Goal: Transaction & Acquisition: Purchase product/service

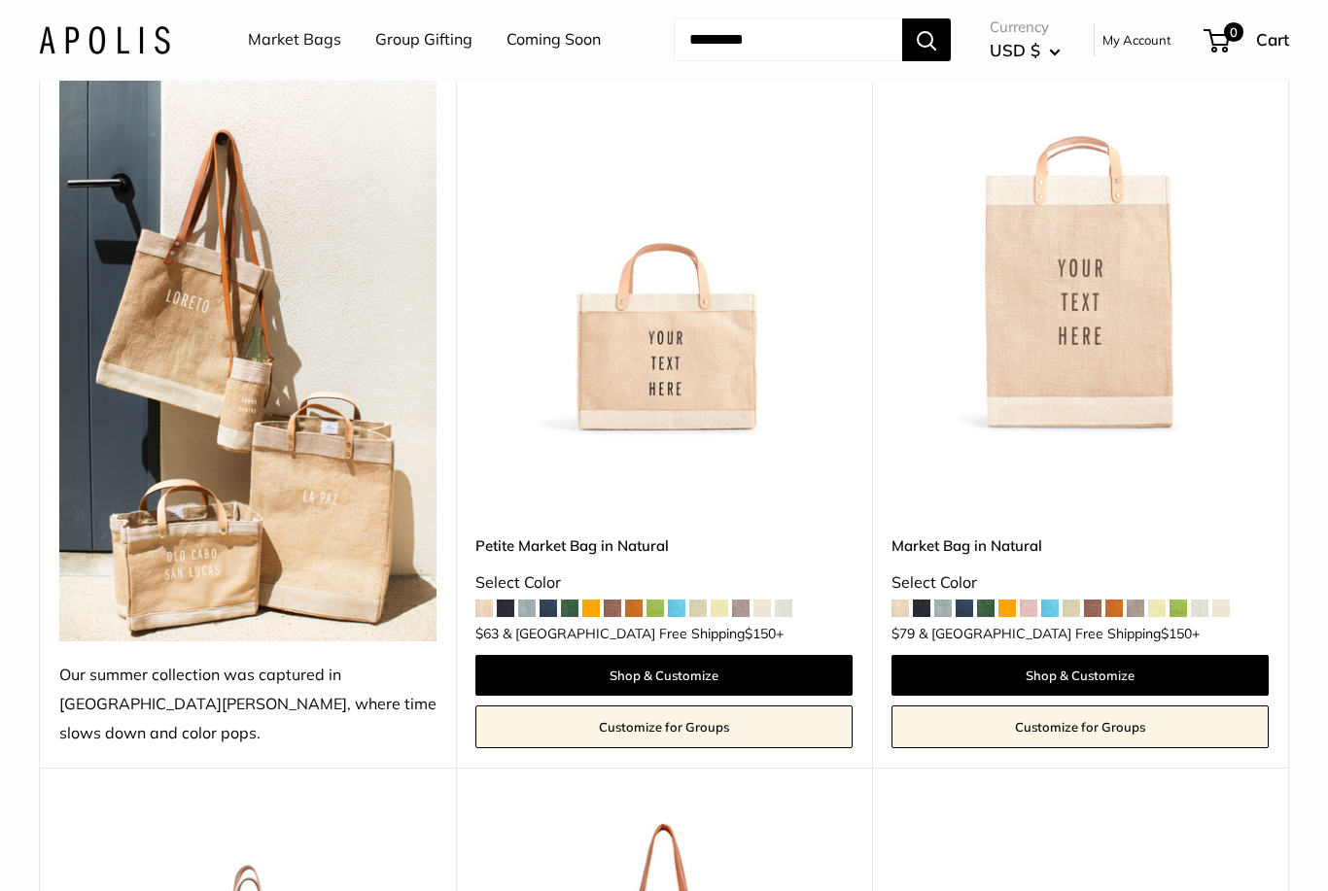
scroll to position [293, 0]
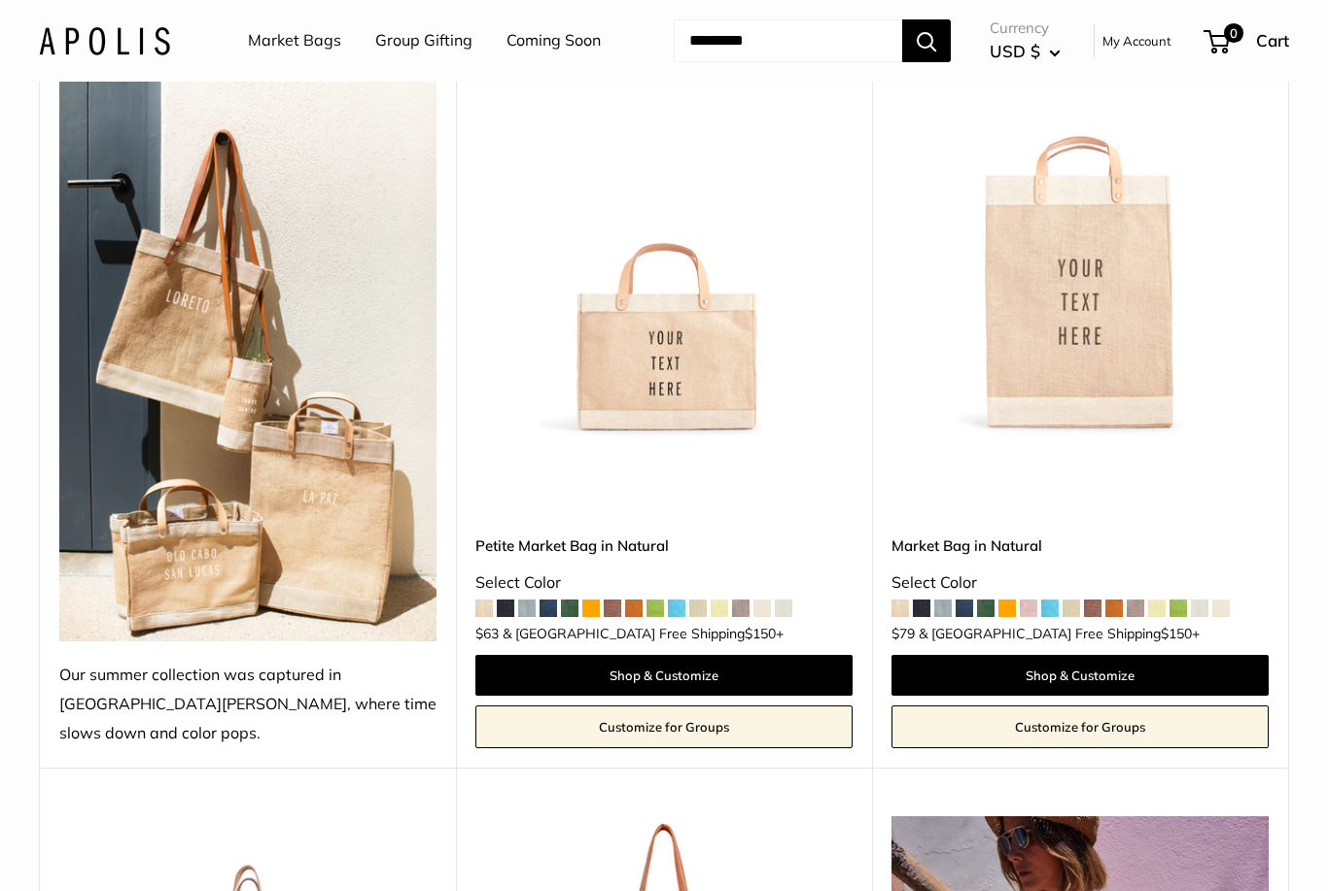
click at [1033, 393] on img at bounding box center [1079, 249] width 377 height 377
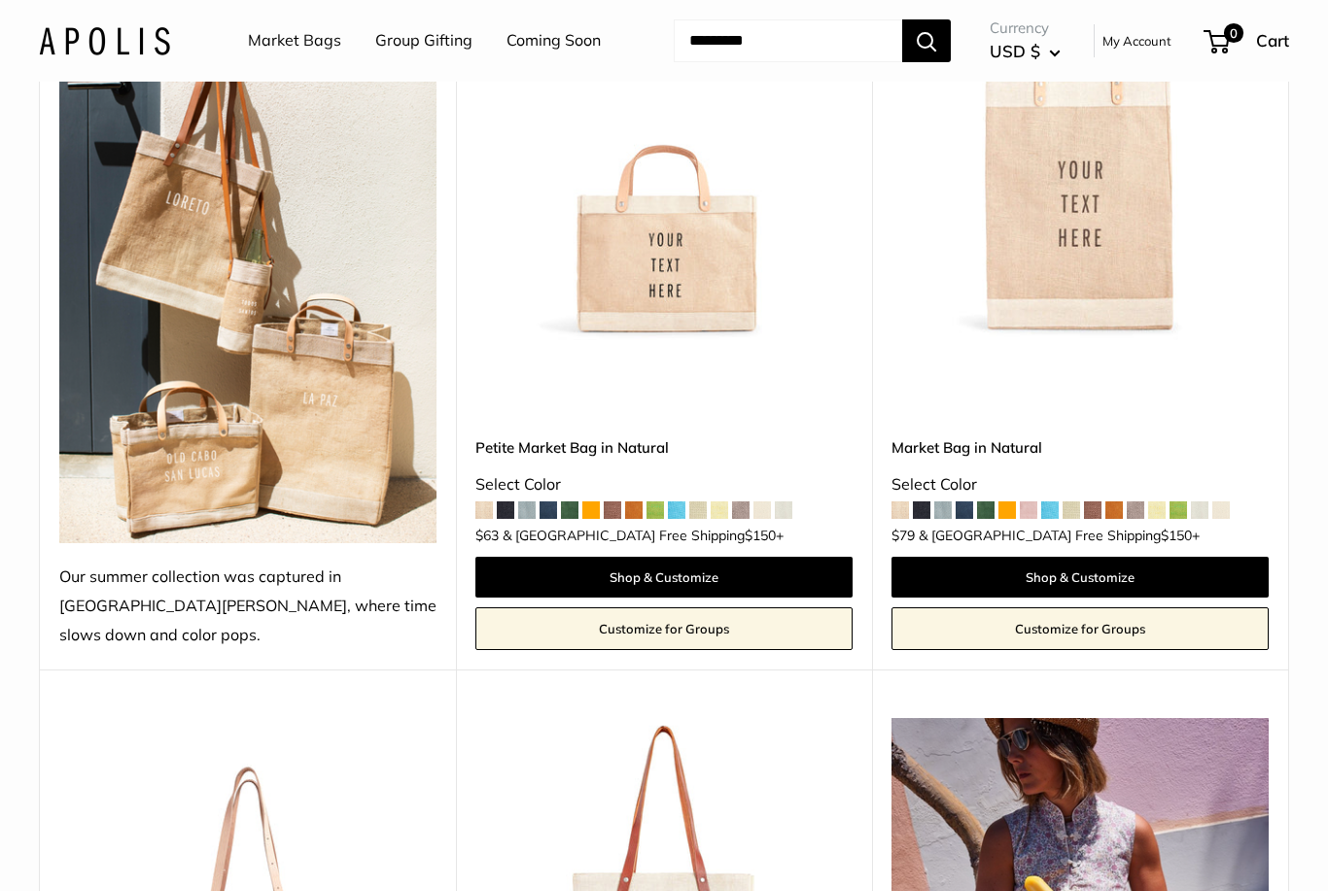
scroll to position [387, 0]
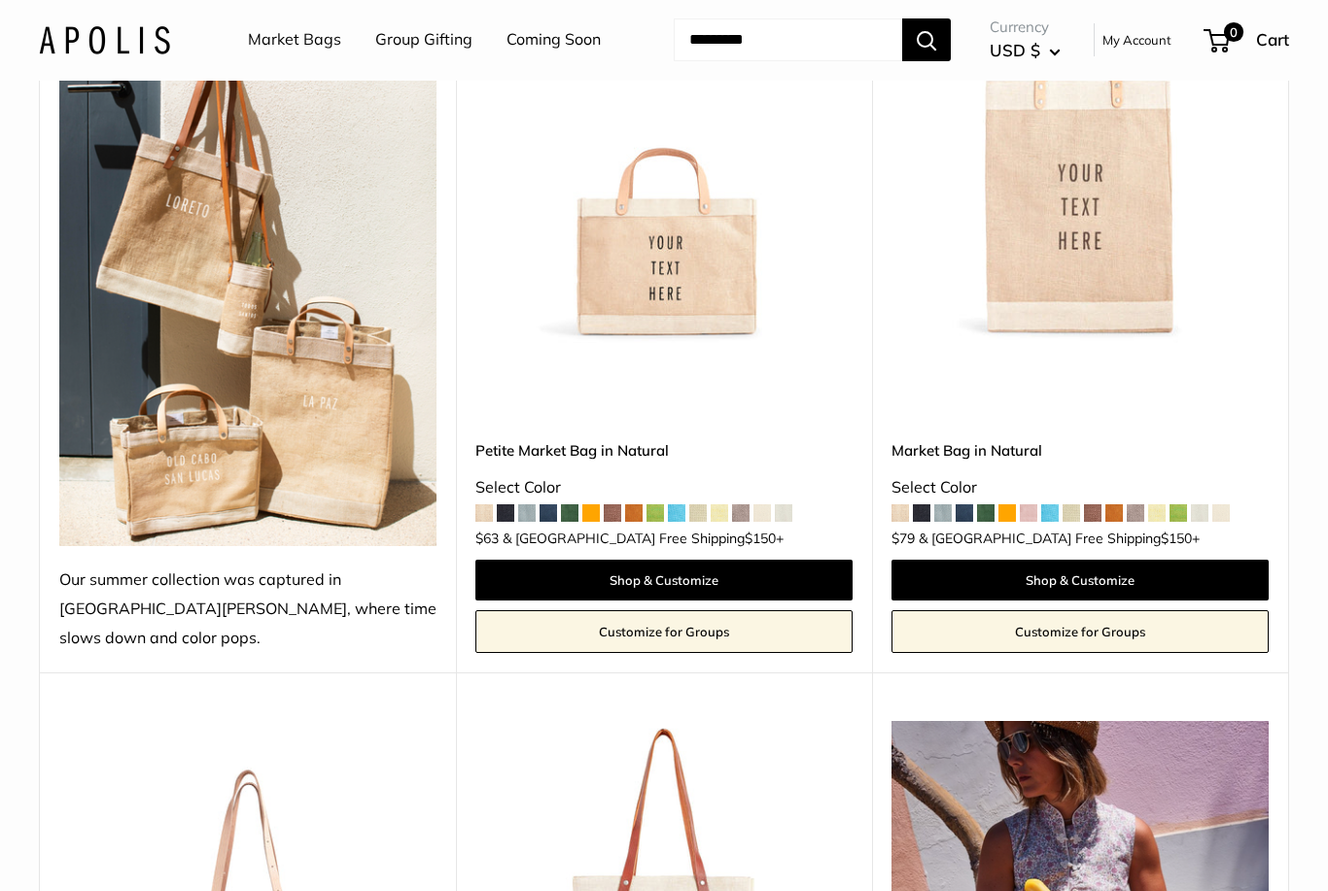
click at [185, 488] on img at bounding box center [247, 257] width 377 height 580
click at [664, 252] on img at bounding box center [663, 155] width 377 height 377
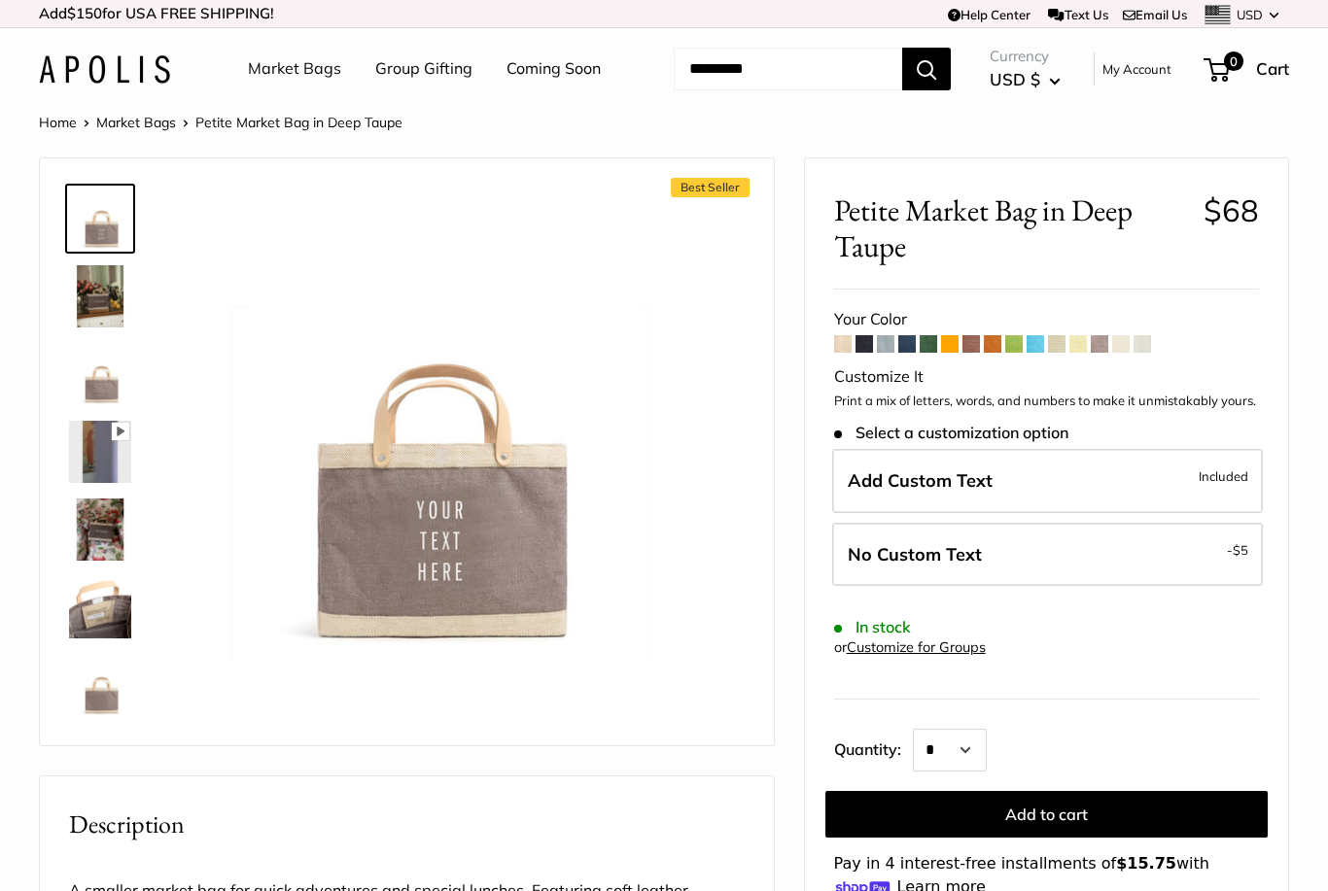
click at [1057, 340] on span at bounding box center [1056, 343] width 17 height 17
click at [88, 362] on img at bounding box center [100, 374] width 62 height 62
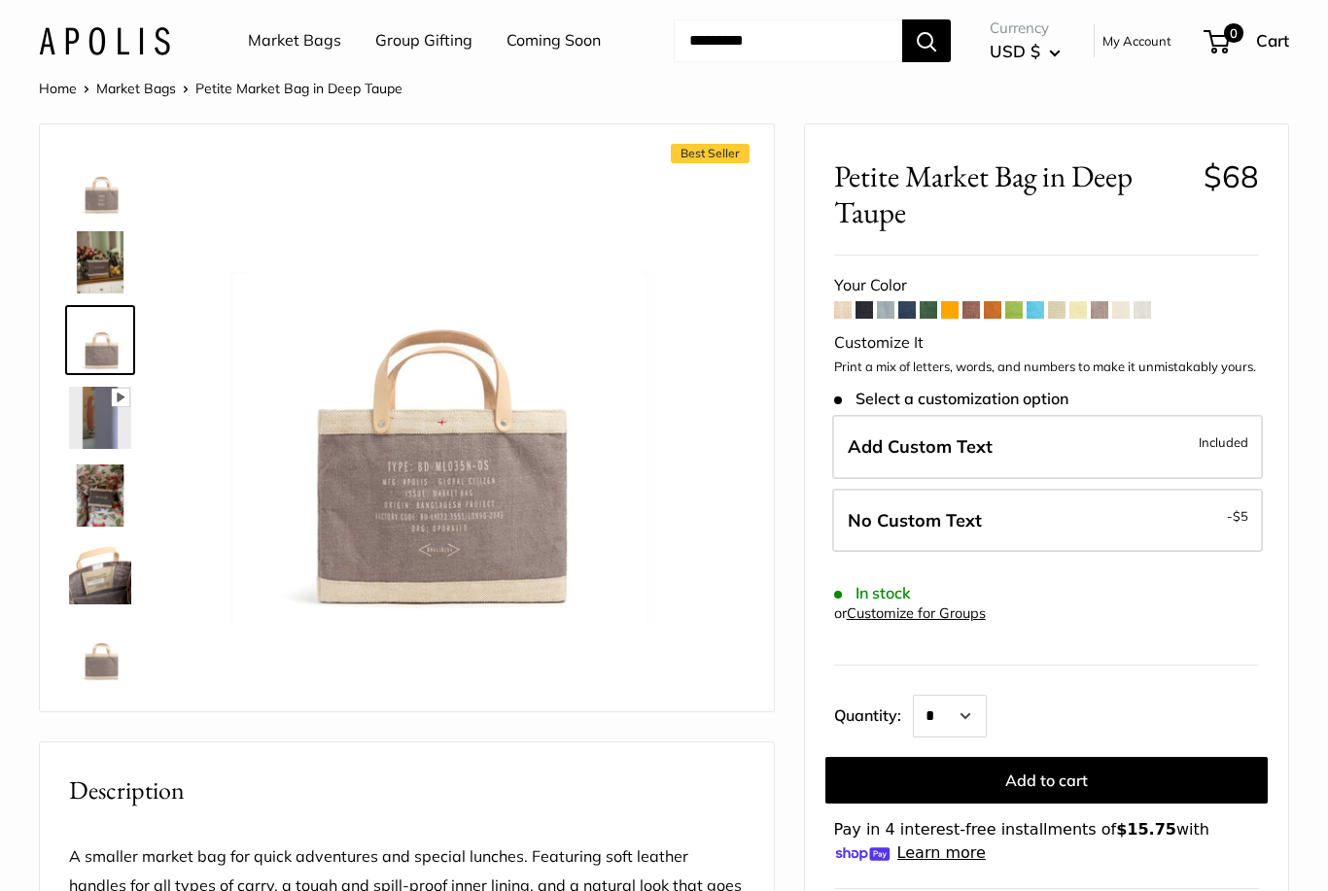
click at [503, 519] on img at bounding box center [430, 389] width 470 height 470
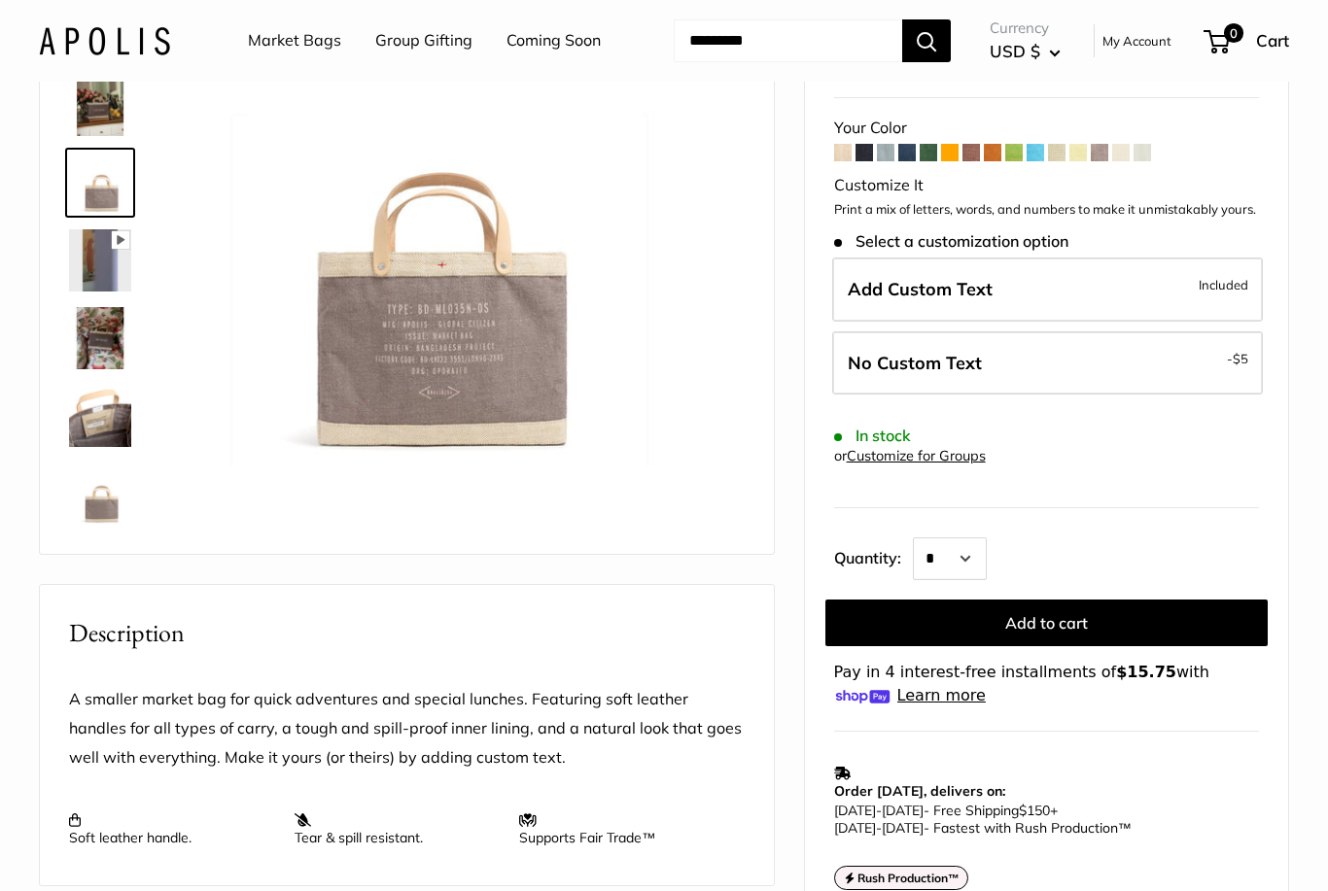
click at [502, 519] on div "Best Seller Pause Play % buffered 00:00 Unmute Mute Exit fullscreen Enter fulls…" at bounding box center [406, 260] width 685 height 548
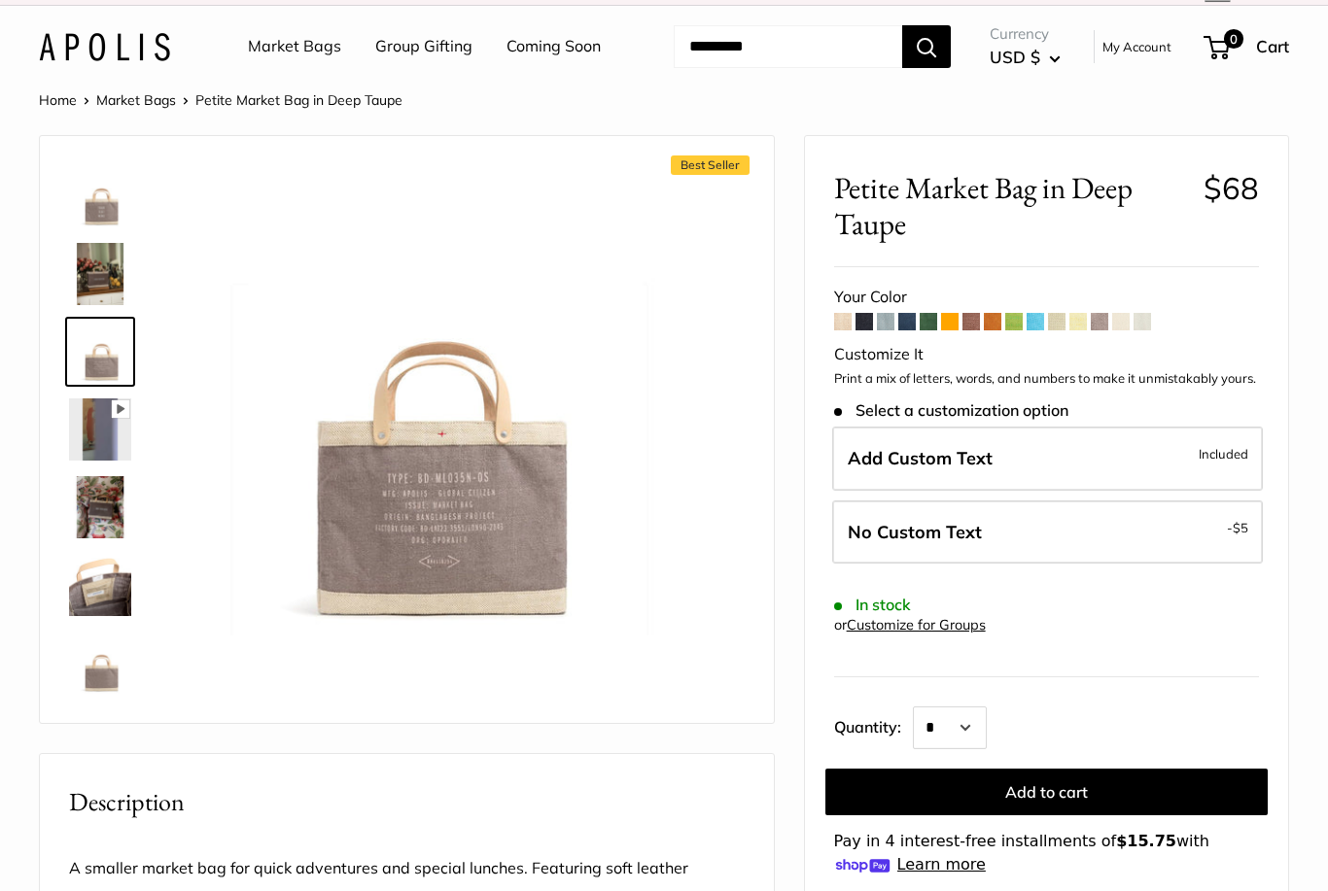
scroll to position [20, 0]
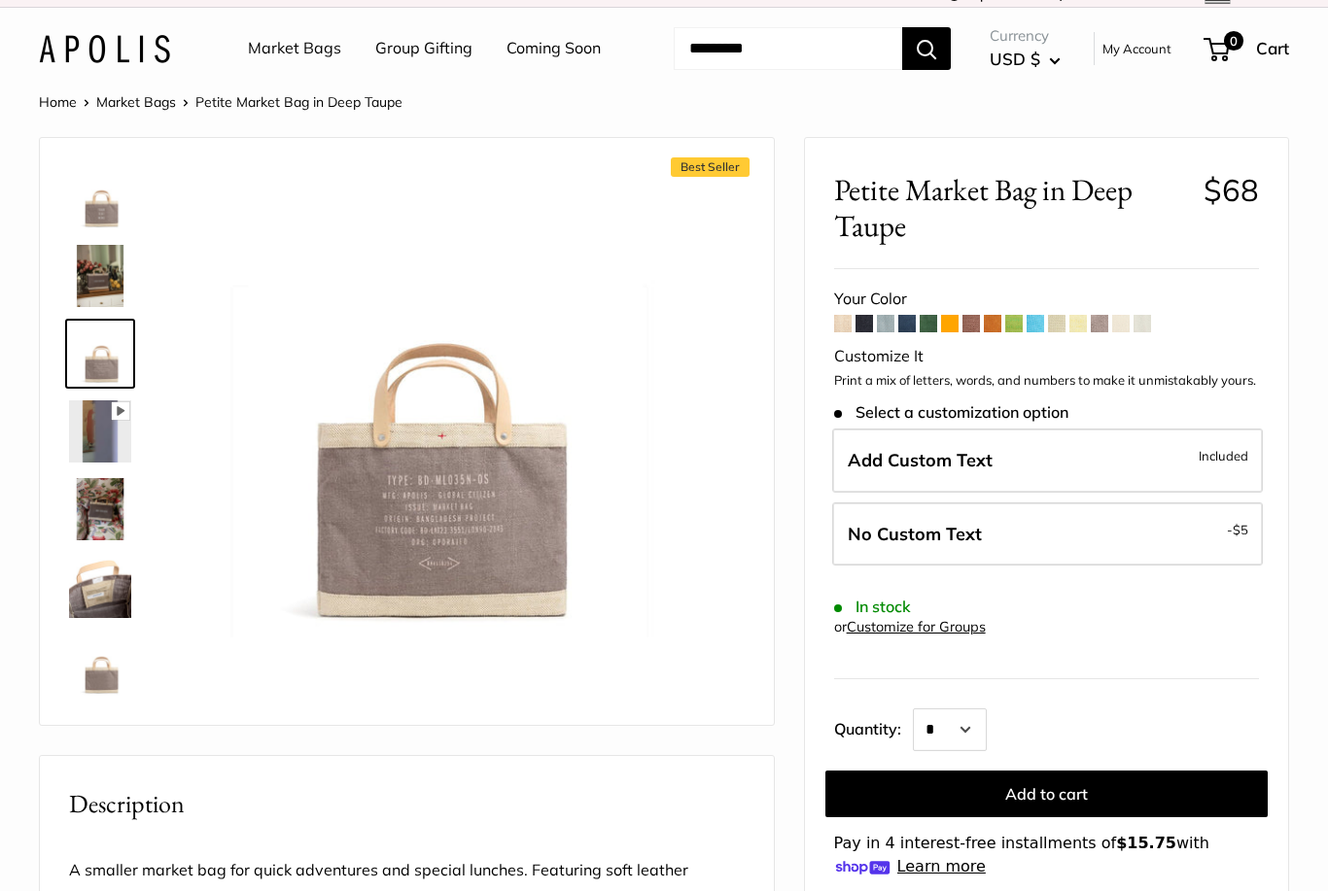
click at [410, 497] on img at bounding box center [430, 402] width 470 height 470
click at [441, 470] on img at bounding box center [435, 402] width 470 height 470
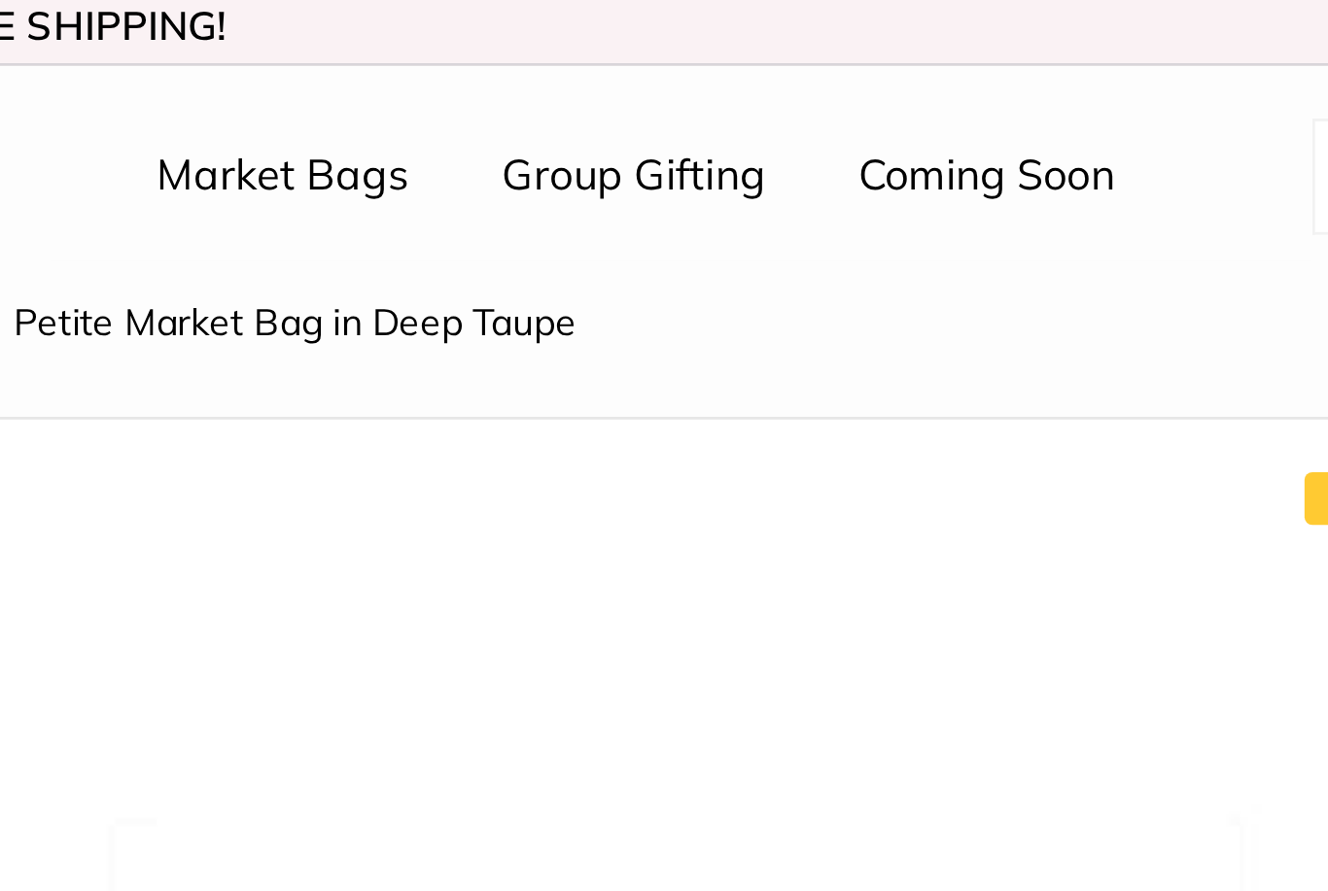
scroll to position [4, 0]
